Goal: Transaction & Acquisition: Register for event/course

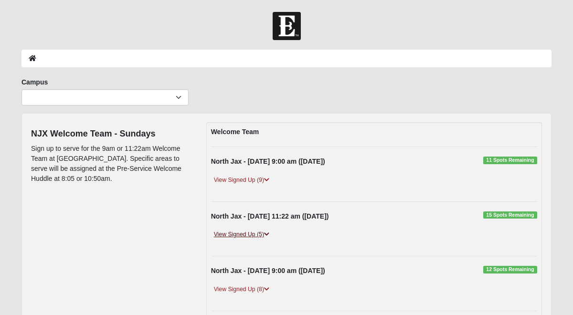
click at [246, 234] on link "View Signed Up (5)" at bounding box center [241, 235] width 61 height 10
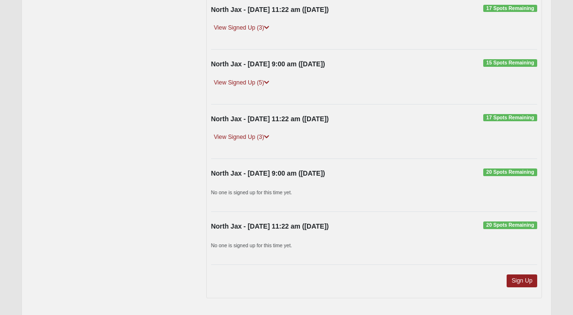
scroll to position [450, 0]
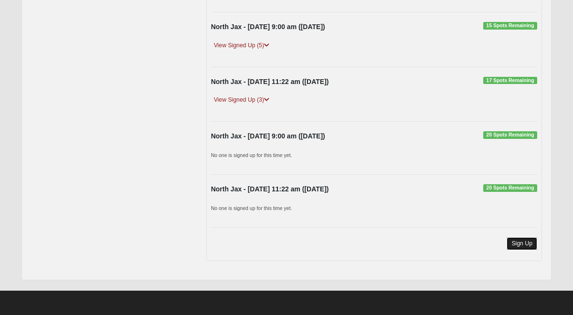
click at [516, 242] on link "Sign Up" at bounding box center [521, 243] width 31 height 13
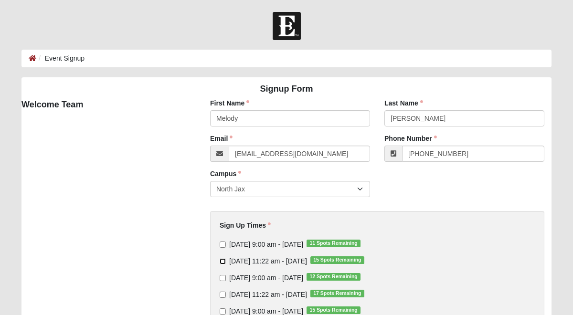
click at [224, 263] on input "[DATE] 11:22 am - [DATE] 15 Spots Remaining" at bounding box center [223, 261] width 6 height 6
checkbox input "true"
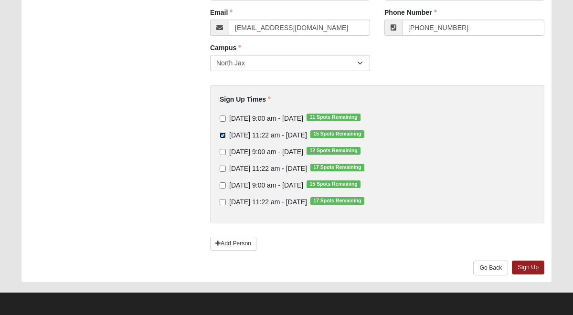
scroll to position [128, 0]
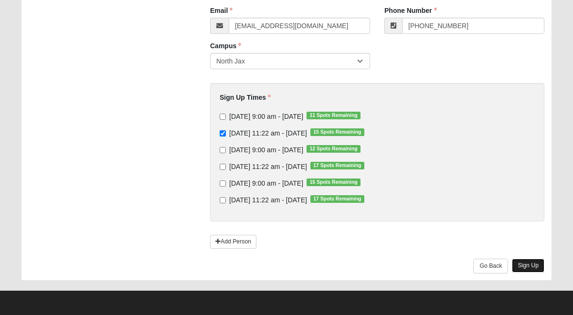
click at [528, 264] on link "Sign Up" at bounding box center [528, 266] width 32 height 14
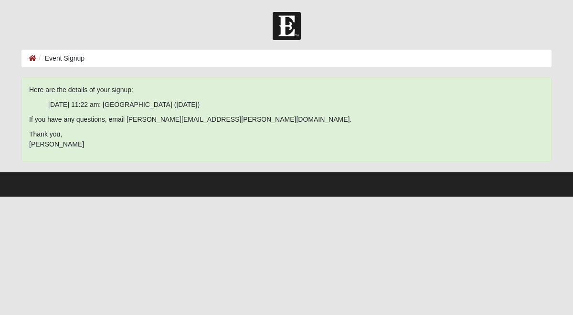
scroll to position [0, 0]
